Goal: Information Seeking & Learning: Learn about a topic

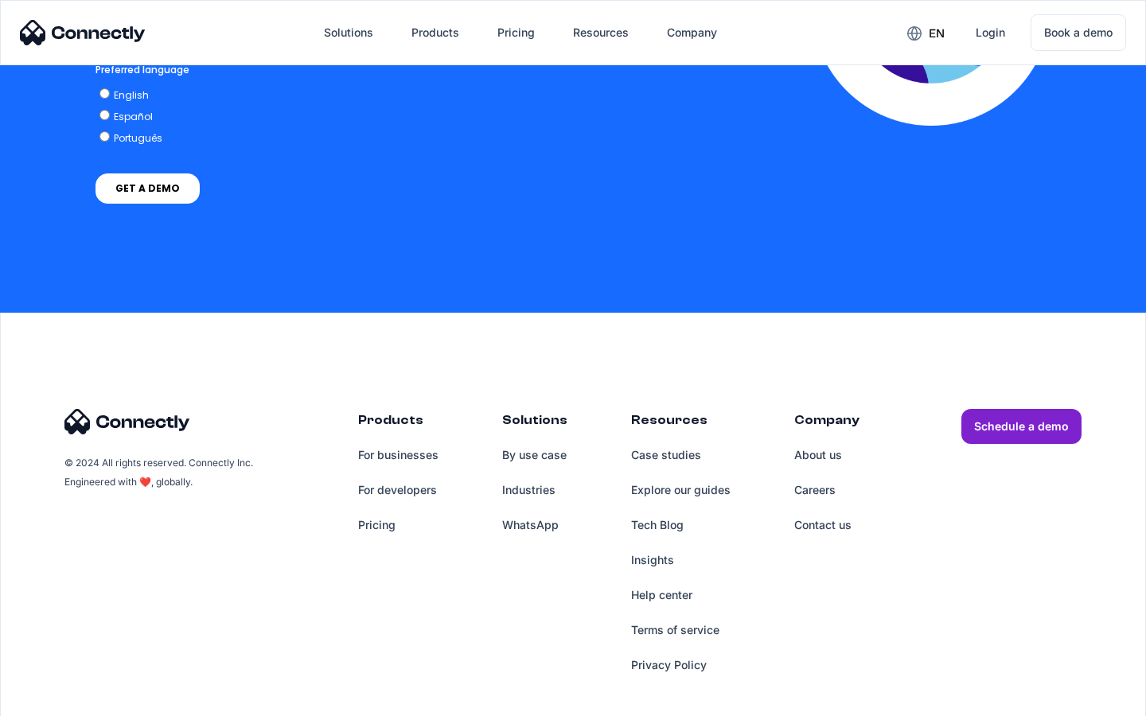
scroll to position [3480, 0]
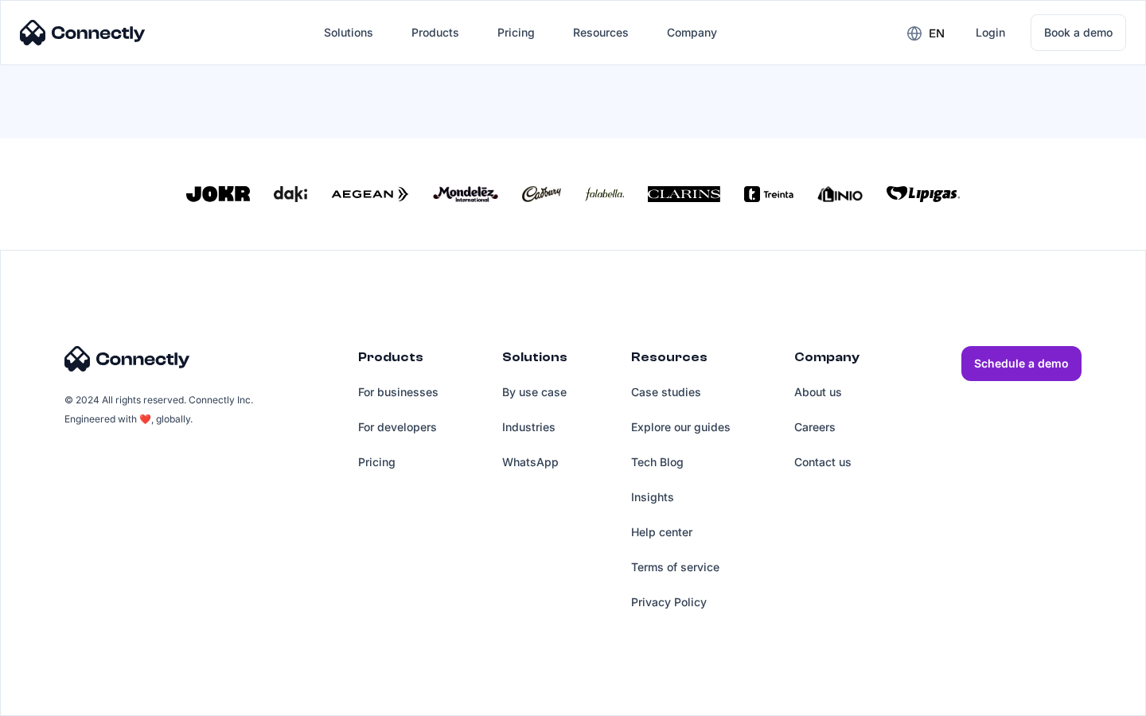
scroll to position [684, 0]
